Goal: Information Seeking & Learning: Find contact information

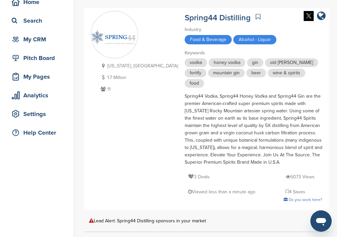
scroll to position [89, 0]
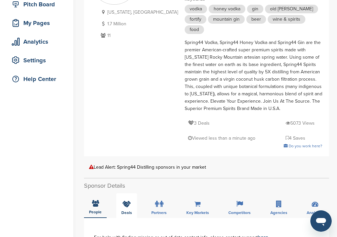
click at [132, 194] on div "Deals" at bounding box center [126, 206] width 21 height 25
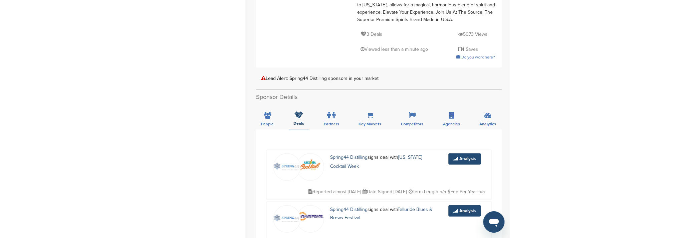
scroll to position [0, 0]
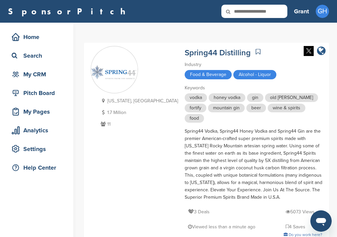
click at [322, 52] on icon "company link" at bounding box center [321, 51] width 9 height 10
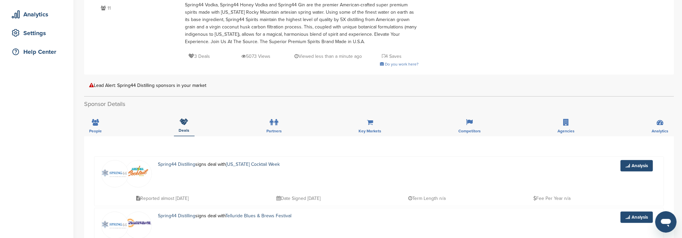
scroll to position [89, 0]
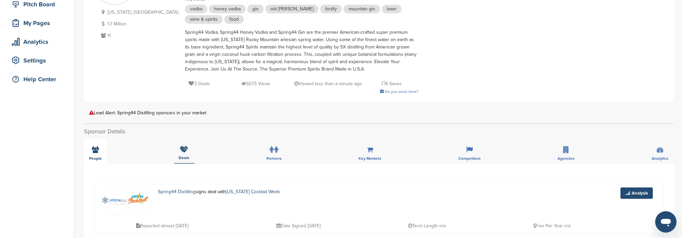
click at [93, 150] on icon at bounding box center [95, 149] width 7 height 7
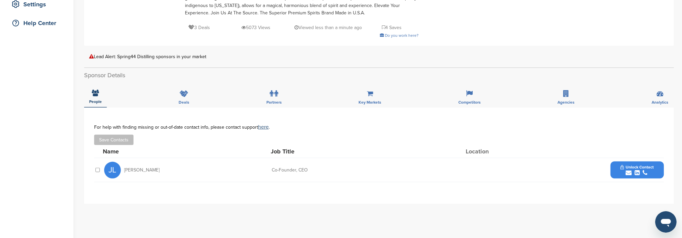
scroll to position [178, 0]
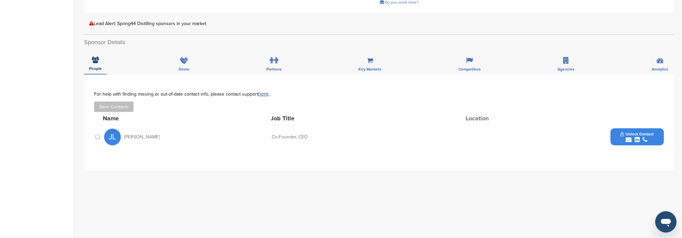
click at [337, 136] on div "submit" at bounding box center [636, 139] width 33 height 6
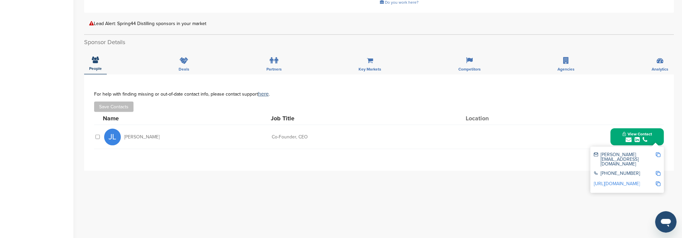
click at [337, 155] on img at bounding box center [658, 154] width 5 height 5
click at [337, 154] on img at bounding box center [658, 154] width 5 height 5
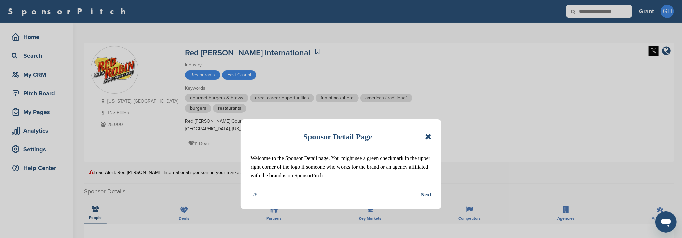
click at [427, 136] on icon at bounding box center [428, 136] width 6 height 8
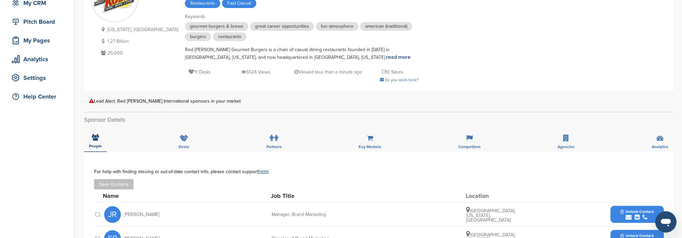
scroll to position [133, 0]
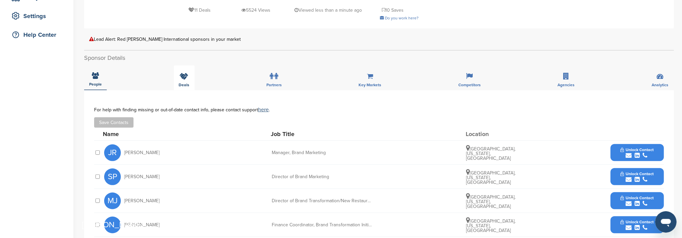
click at [183, 75] on icon at bounding box center [184, 76] width 9 height 7
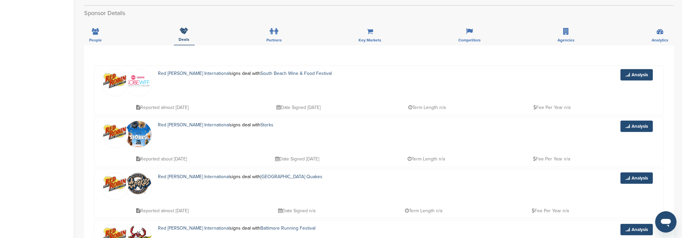
scroll to position [44, 0]
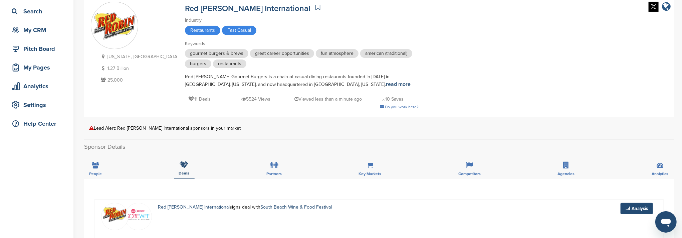
click at [668, 5] on icon "company link" at bounding box center [666, 7] width 9 height 10
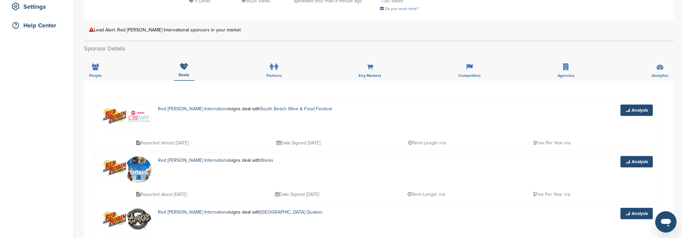
scroll to position [133, 0]
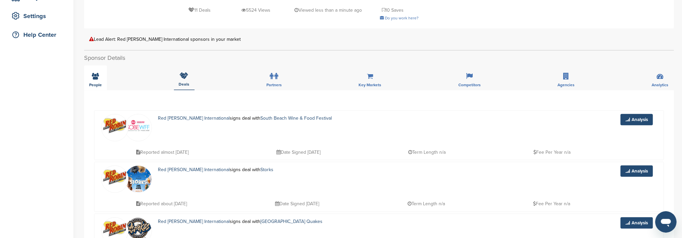
click at [94, 76] on icon at bounding box center [95, 76] width 7 height 7
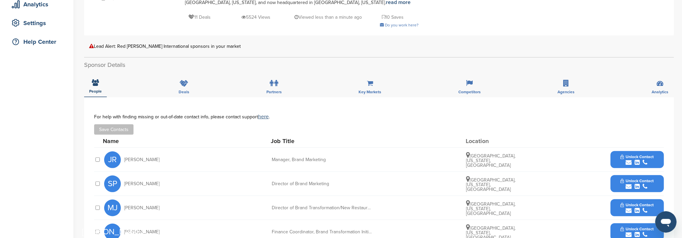
scroll to position [89, 0]
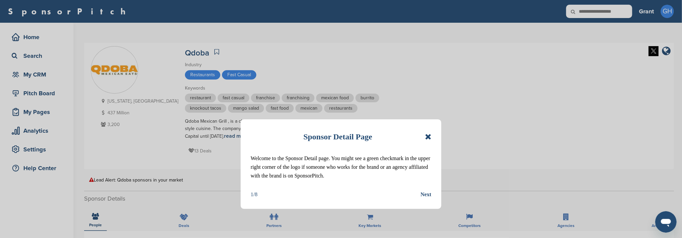
drag, startPoint x: 426, startPoint y: 138, endPoint x: 428, endPoint y: 132, distance: 6.2
click at [426, 137] on icon at bounding box center [428, 136] width 6 height 8
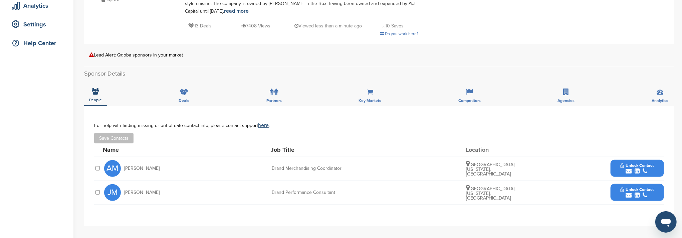
scroll to position [133, 0]
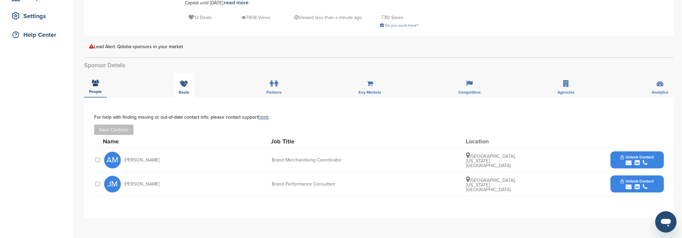
click at [183, 83] on icon at bounding box center [184, 83] width 9 height 7
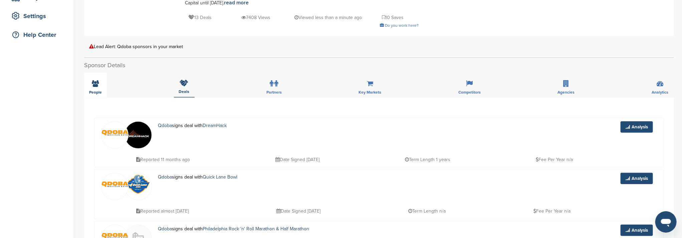
click at [90, 83] on div "People" at bounding box center [95, 85] width 23 height 25
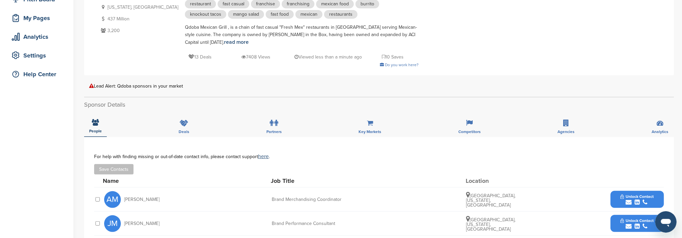
scroll to position [44, 0]
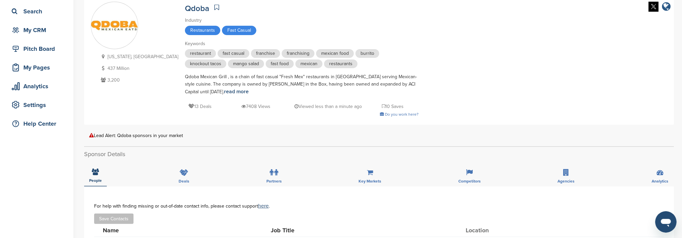
click at [668, 6] on icon "company link" at bounding box center [666, 7] width 9 height 10
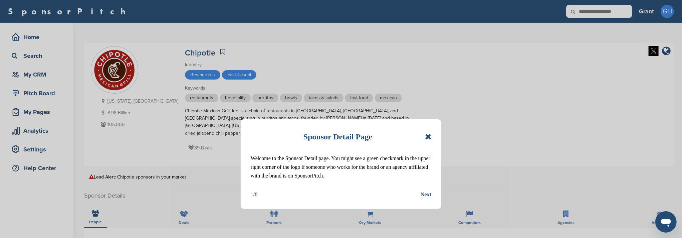
click at [425, 136] on icon at bounding box center [428, 136] width 6 height 8
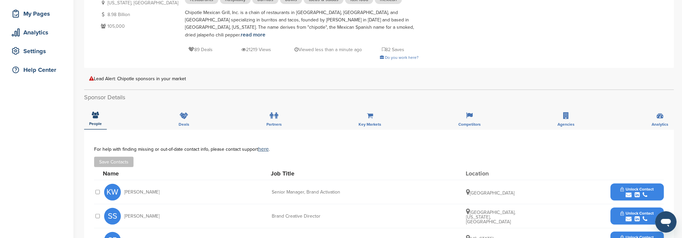
scroll to position [89, 0]
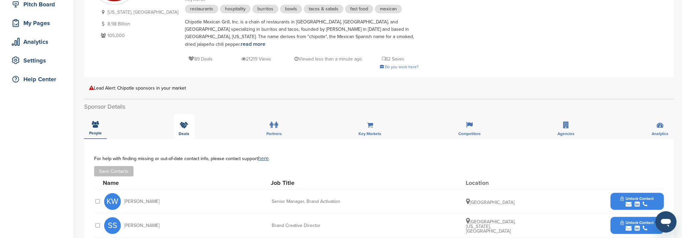
click at [183, 121] on icon at bounding box center [184, 124] width 9 height 7
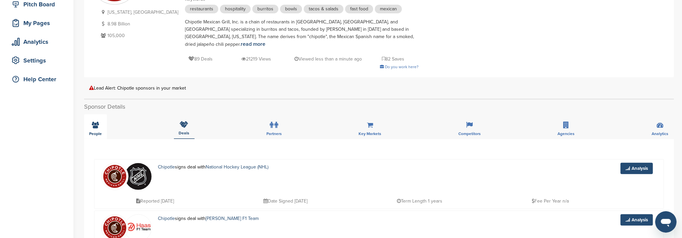
click at [97, 121] on icon at bounding box center [95, 124] width 7 height 7
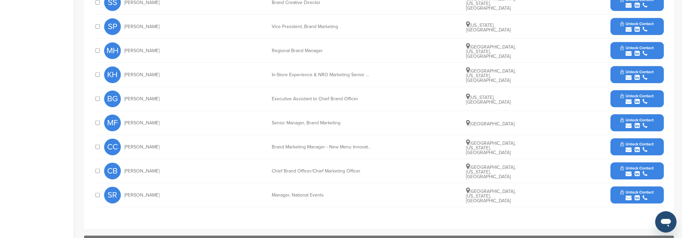
scroll to position [222, 0]
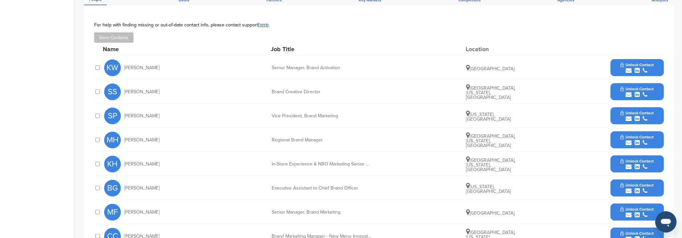
click at [618, 107] on button "Unlock Contact" at bounding box center [636, 116] width 49 height 20
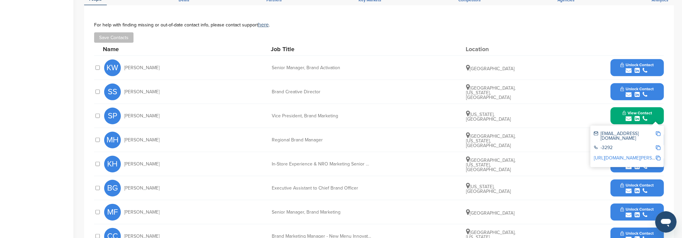
click at [658, 131] on img at bounding box center [658, 133] width 5 height 5
click at [40, 141] on div "Home Search My CRM Pitch Board My Pages Analytics Settings Help Center" at bounding box center [36, 86] width 73 height 573
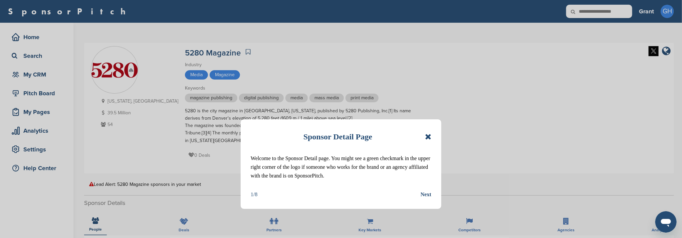
click at [426, 137] on icon at bounding box center [428, 136] width 6 height 8
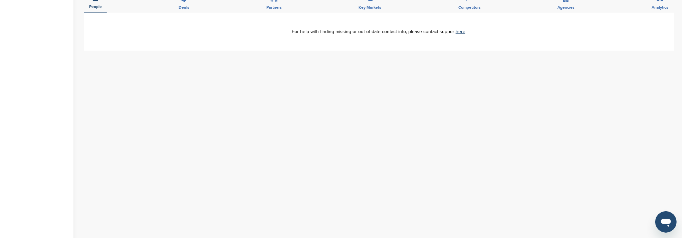
scroll to position [133, 0]
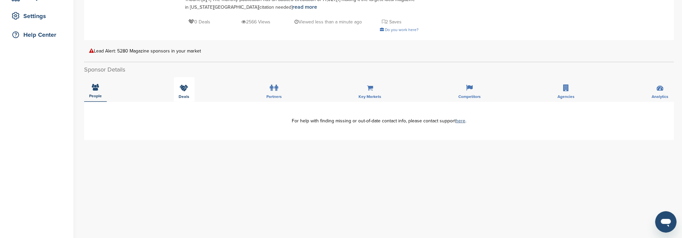
click at [188, 91] on div "Deals" at bounding box center [184, 89] width 21 height 25
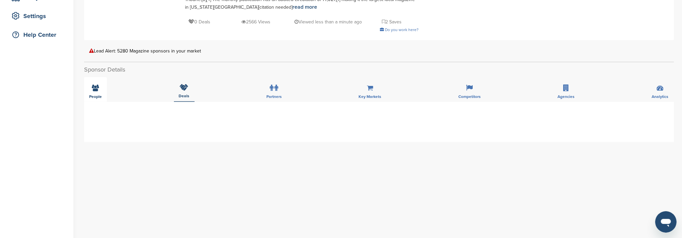
click at [102, 86] on div "People" at bounding box center [95, 89] width 23 height 25
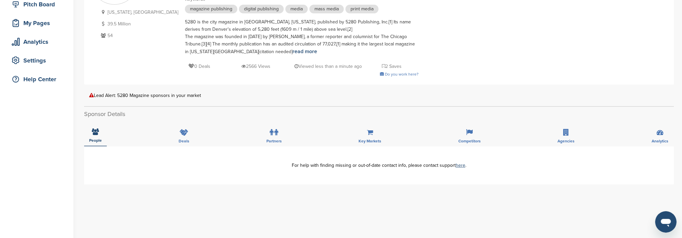
scroll to position [44, 0]
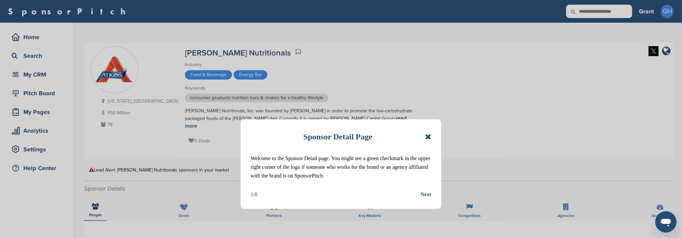
click at [425, 136] on icon at bounding box center [428, 136] width 6 height 8
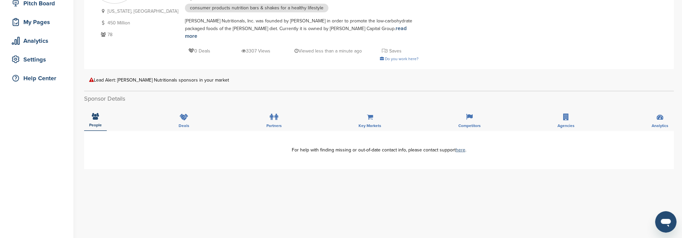
scroll to position [133, 0]
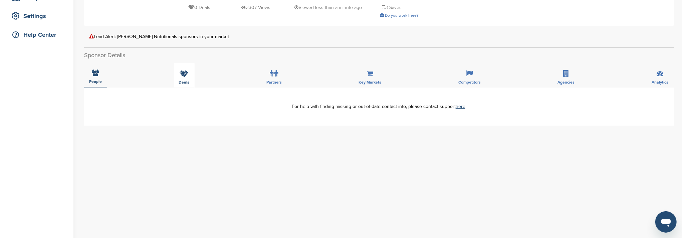
click at [182, 70] on icon at bounding box center [184, 73] width 9 height 7
click at [93, 70] on icon at bounding box center [95, 73] width 7 height 7
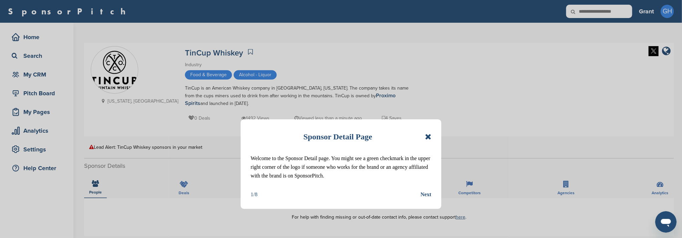
click at [428, 137] on icon at bounding box center [428, 136] width 6 height 8
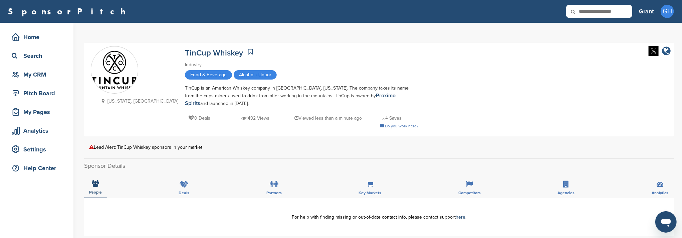
click at [667, 51] on icon "company link" at bounding box center [666, 51] width 9 height 10
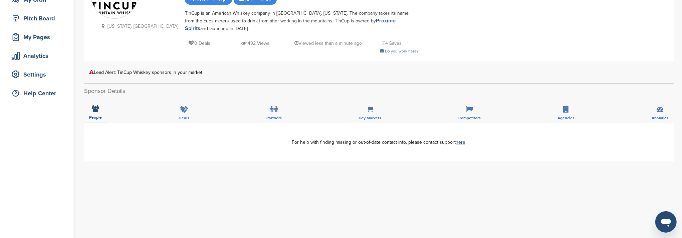
scroll to position [133, 0]
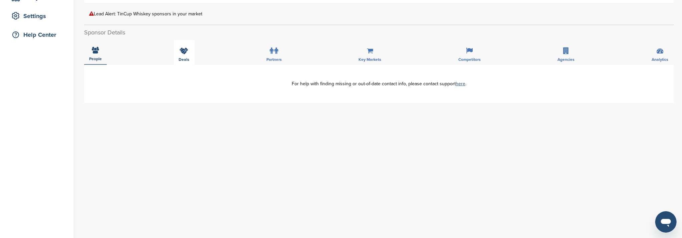
click at [186, 46] on div "Deals" at bounding box center [184, 52] width 21 height 25
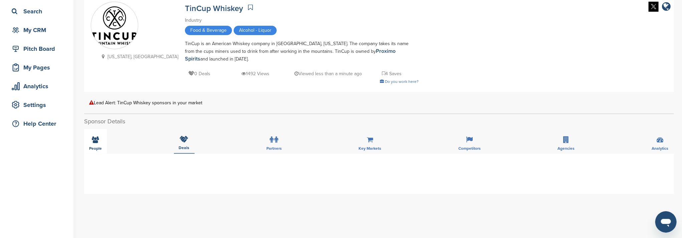
click at [99, 146] on span "People" at bounding box center [95, 148] width 13 height 4
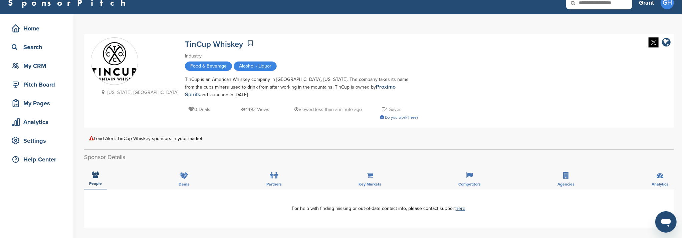
scroll to position [0, 0]
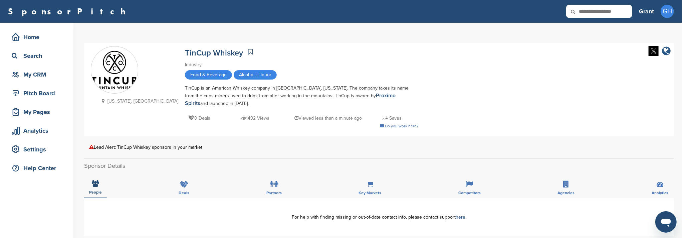
click at [667, 52] on icon "company link" at bounding box center [666, 51] width 9 height 10
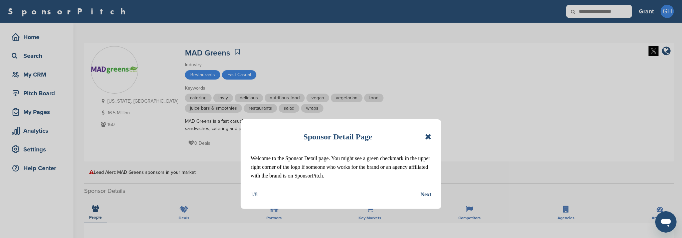
click at [425, 138] on icon at bounding box center [428, 136] width 6 height 8
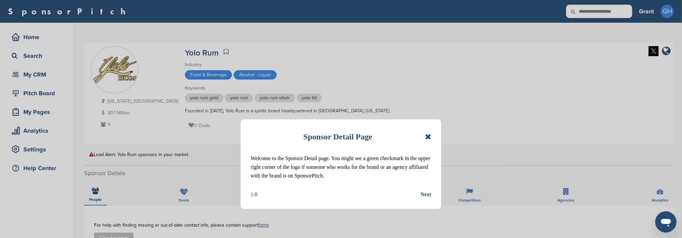
click at [429, 135] on icon at bounding box center [428, 136] width 6 height 8
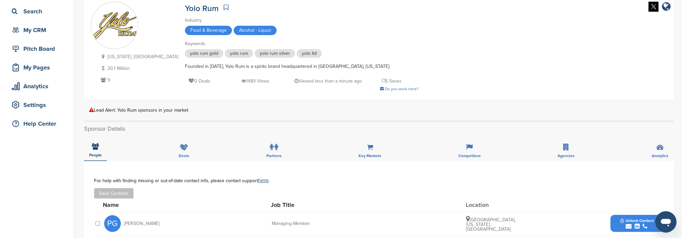
scroll to position [89, 0]
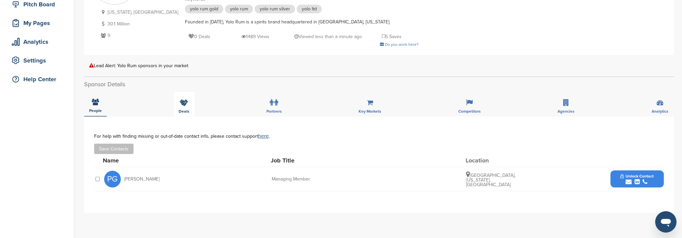
click at [183, 106] on div "Deals" at bounding box center [184, 104] width 21 height 25
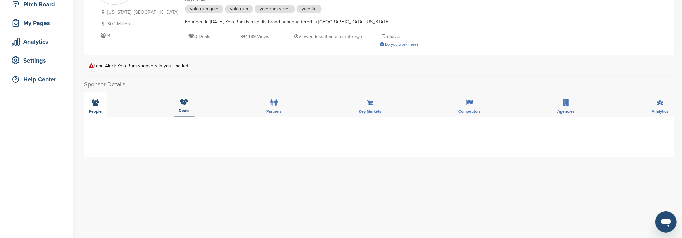
click at [95, 103] on icon at bounding box center [95, 102] width 7 height 7
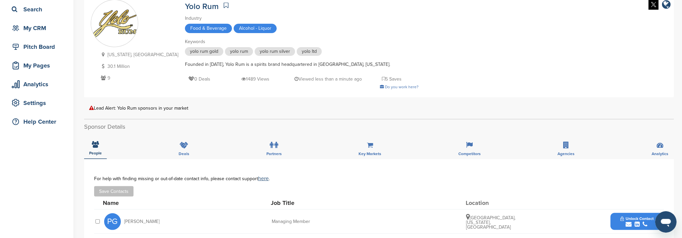
scroll to position [0, 0]
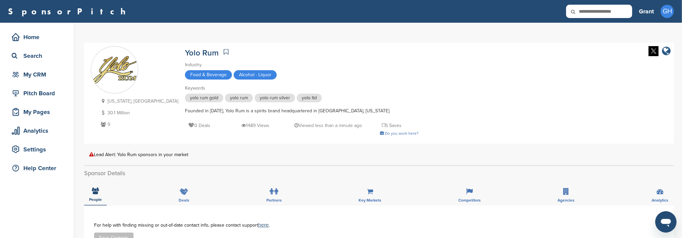
click at [666, 52] on icon "company link" at bounding box center [666, 51] width 9 height 10
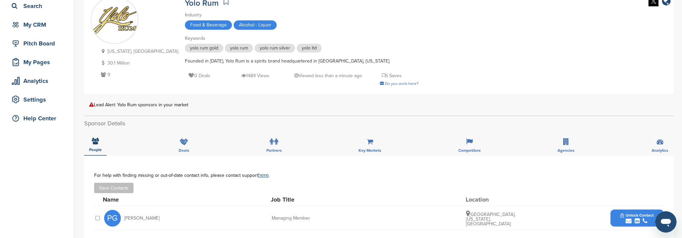
scroll to position [89, 0]
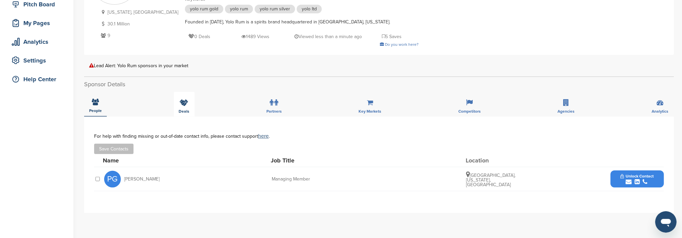
click at [181, 108] on div "Deals" at bounding box center [184, 104] width 21 height 25
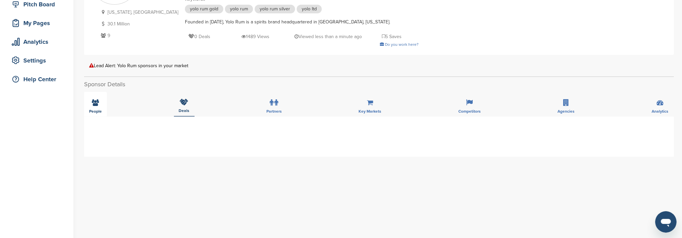
click at [96, 106] on div "People" at bounding box center [95, 104] width 23 height 25
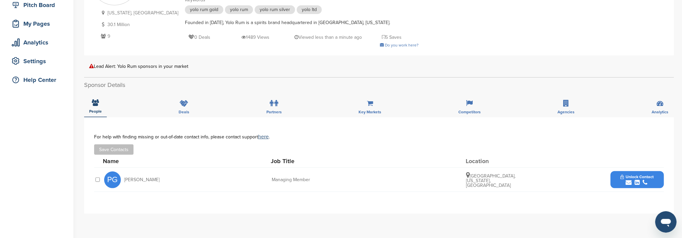
scroll to position [133, 0]
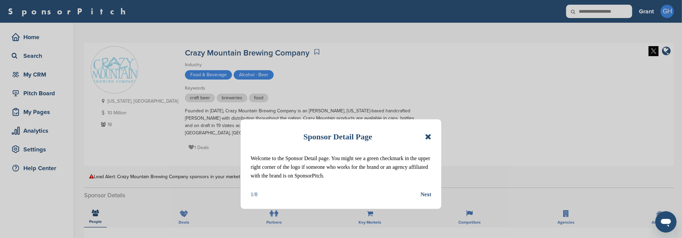
click at [426, 135] on icon at bounding box center [428, 136] width 6 height 8
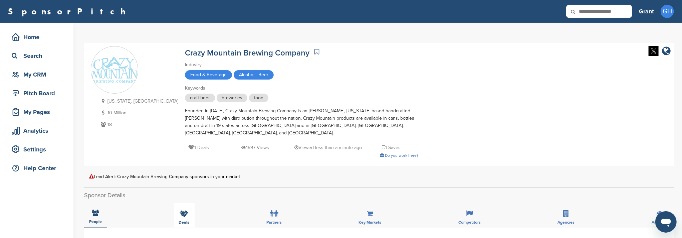
click at [181, 210] on div "Deals" at bounding box center [184, 215] width 21 height 25
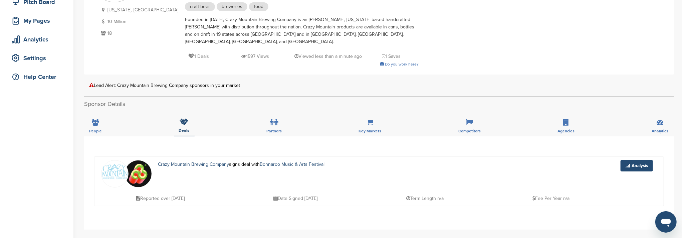
scroll to position [44, 0]
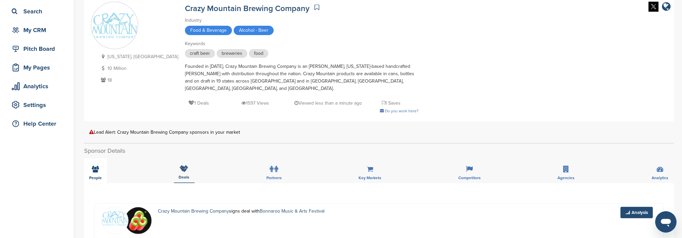
click at [92, 166] on div "People" at bounding box center [95, 170] width 23 height 25
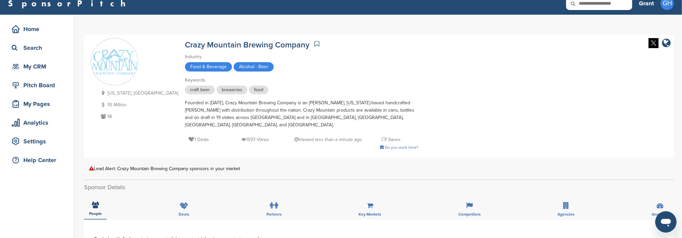
scroll to position [89, 0]
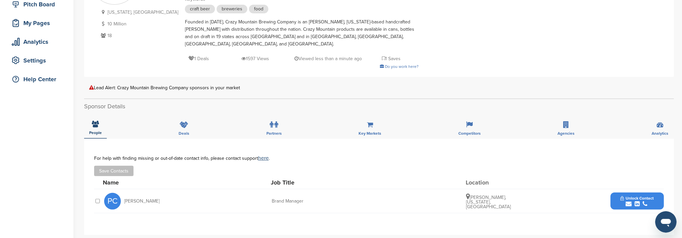
drag, startPoint x: 128, startPoint y: 194, endPoint x: 160, endPoint y: 192, distance: 32.1
click at [160, 193] on div "PC Peter Cranston" at bounding box center [140, 201] width 73 height 17
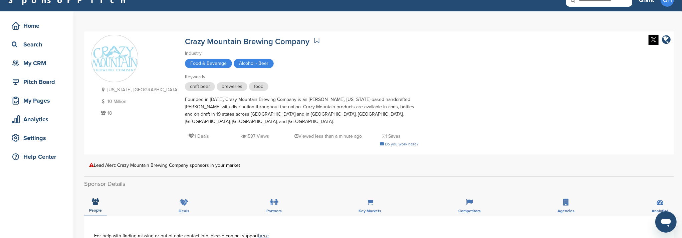
scroll to position [0, 0]
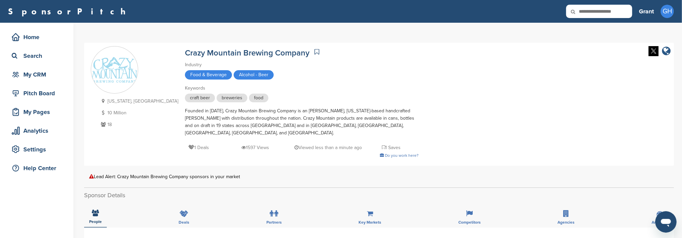
click at [667, 51] on icon "company link" at bounding box center [666, 51] width 9 height 10
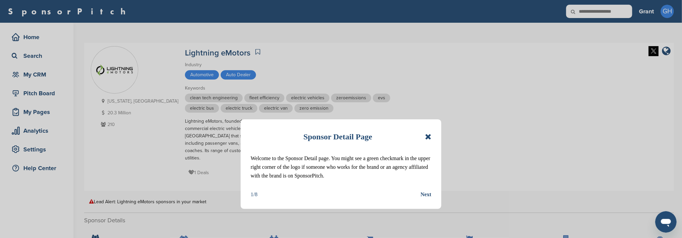
click at [428, 135] on icon at bounding box center [428, 136] width 6 height 8
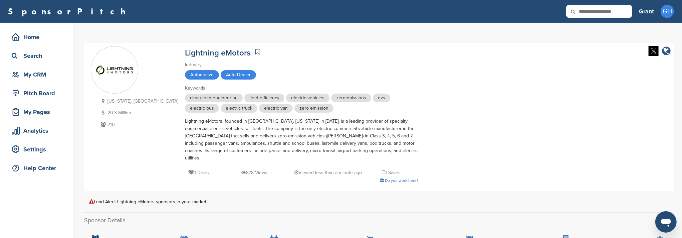
click at [670, 50] on icon "company link" at bounding box center [666, 51] width 9 height 10
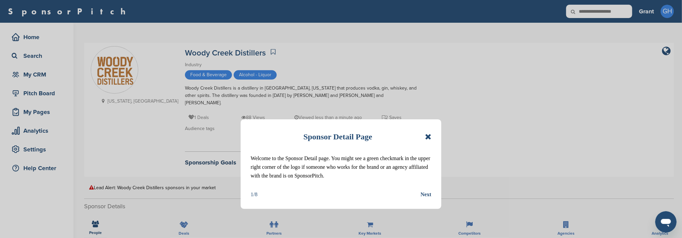
click at [429, 135] on icon at bounding box center [428, 136] width 6 height 8
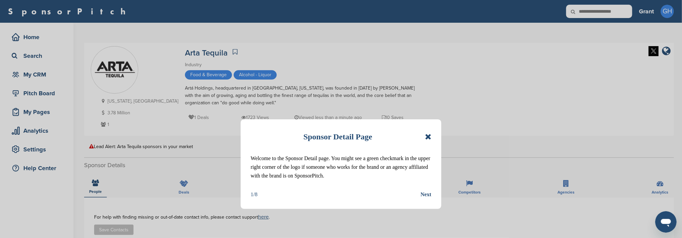
click at [426, 135] on icon at bounding box center [428, 136] width 6 height 8
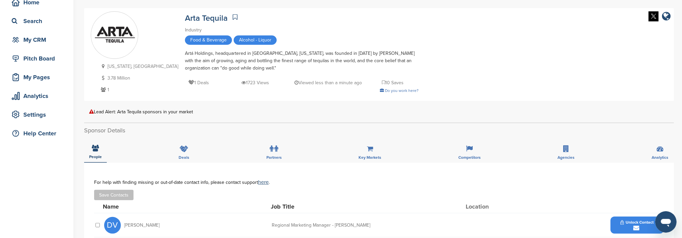
scroll to position [44, 0]
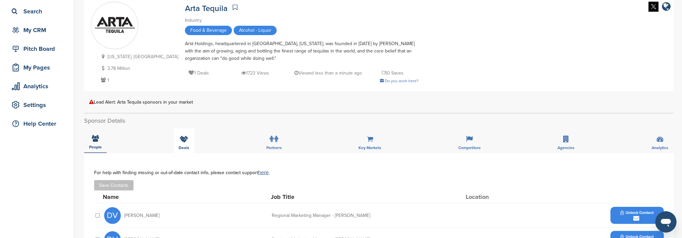
click at [180, 140] on icon at bounding box center [184, 138] width 9 height 7
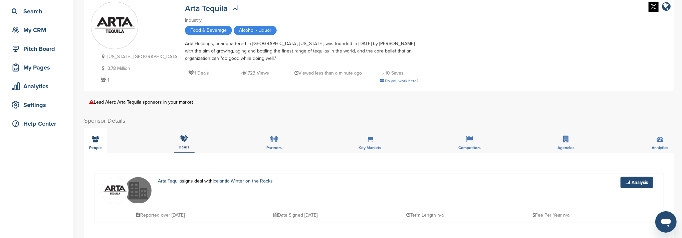
click at [96, 142] on div "People" at bounding box center [95, 140] width 23 height 25
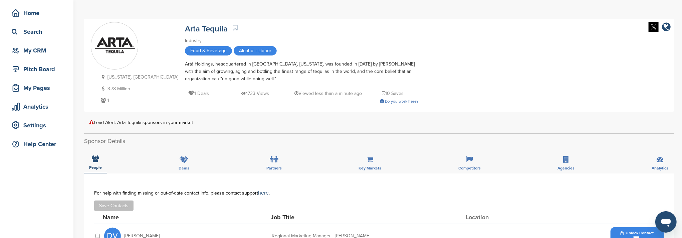
scroll to position [0, 0]
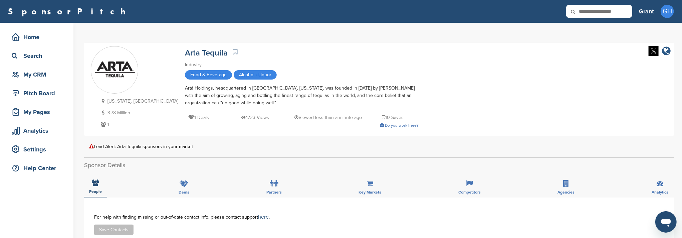
click at [668, 52] on icon "company link" at bounding box center [666, 51] width 9 height 10
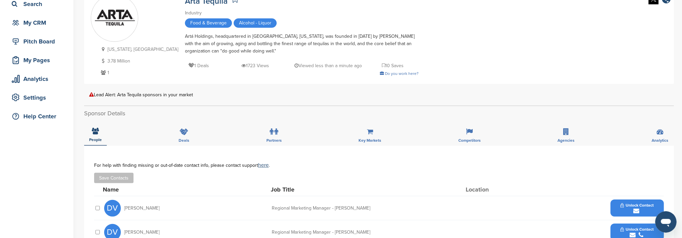
scroll to position [89, 0]
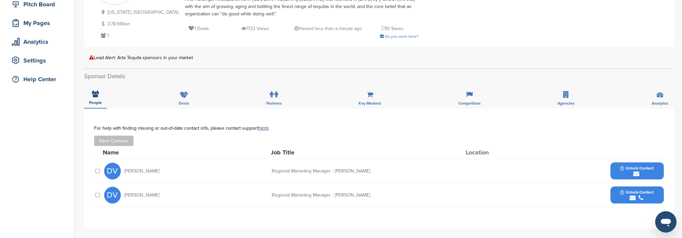
drag, startPoint x: 125, startPoint y: 172, endPoint x: 152, endPoint y: 171, distance: 27.4
click at [187, 168] on div "DV Danielle Vojta Regional Marketing Manager - ARTA Tequila Unlock Contact" at bounding box center [384, 171] width 560 height 24
copy span "Danielle Vojta"
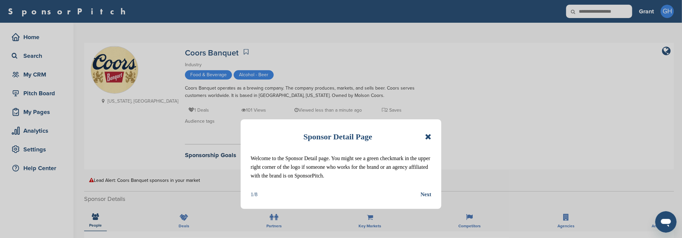
click at [428, 136] on icon at bounding box center [428, 136] width 6 height 8
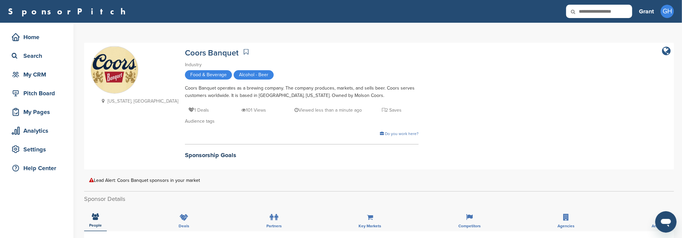
drag, startPoint x: 674, startPoint y: 53, endPoint x: 670, endPoint y: 52, distance: 4.5
click at [665, 51] on icon "company link" at bounding box center [666, 51] width 9 height 10
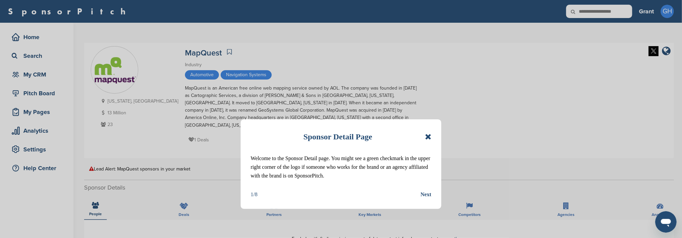
click at [427, 135] on icon at bounding box center [428, 136] width 6 height 8
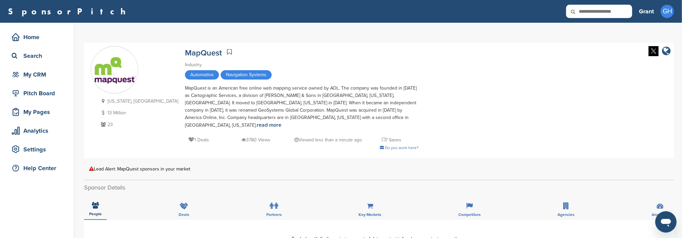
click at [669, 50] on icon "company link" at bounding box center [666, 51] width 9 height 10
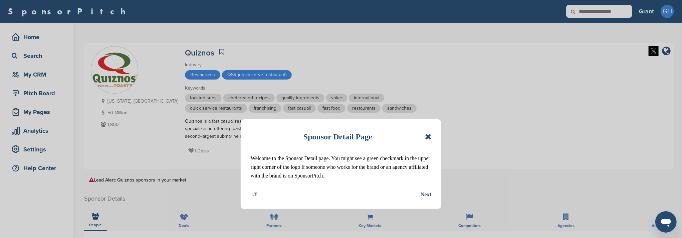
click at [426, 136] on icon at bounding box center [428, 136] width 6 height 8
